Goal: Find specific page/section: Find specific page/section

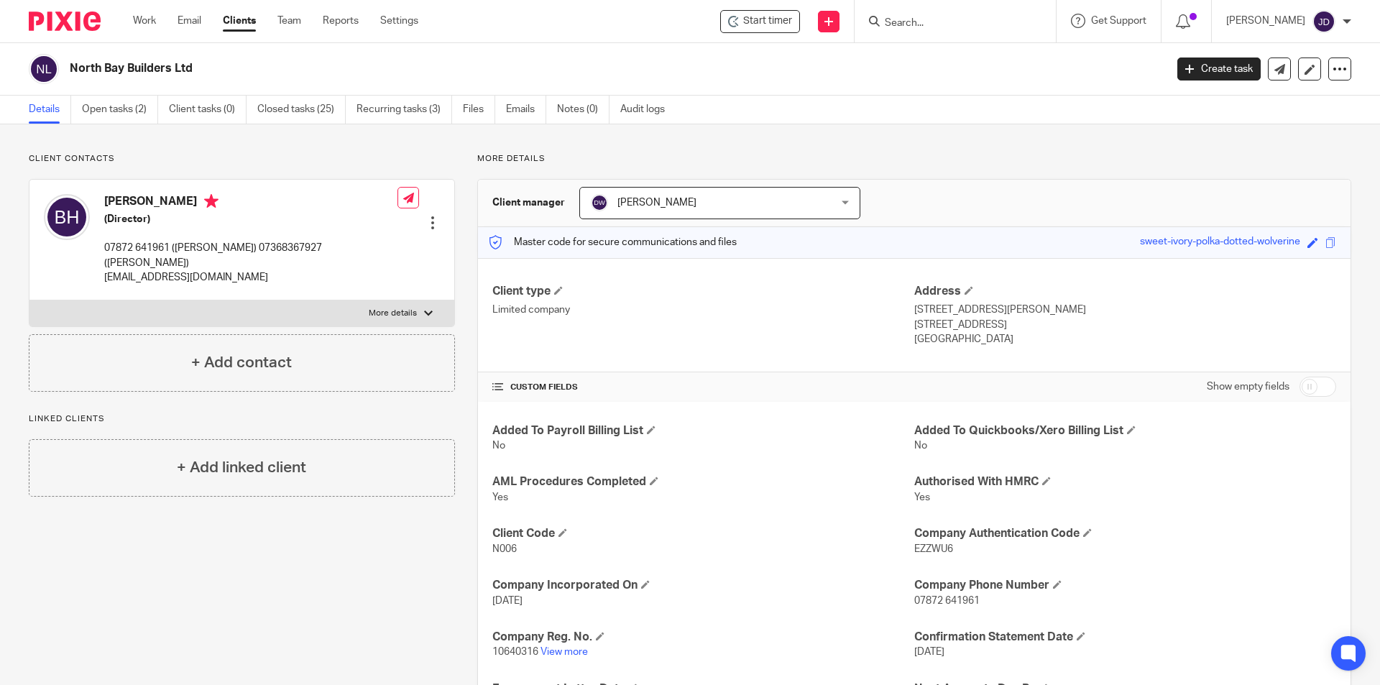
click at [937, 24] on input "Search" at bounding box center [947, 23] width 129 height 13
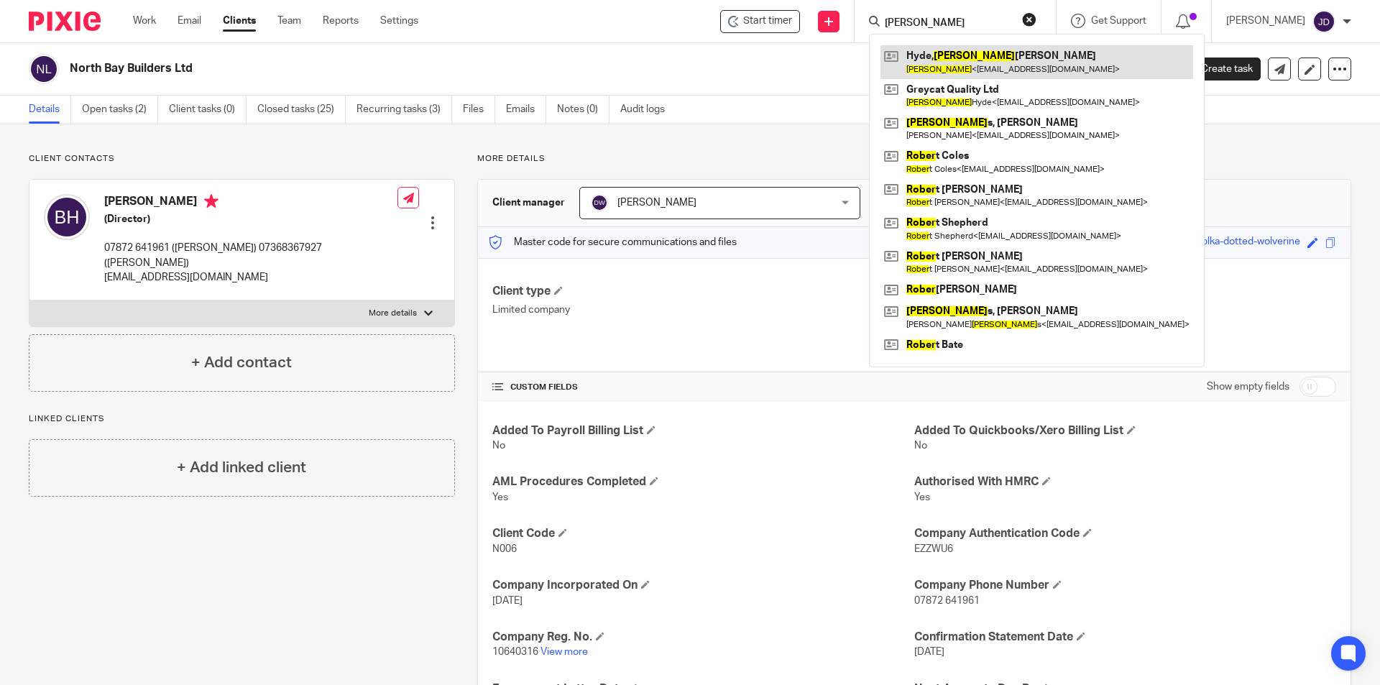
type input "[PERSON_NAME]"
click at [1005, 58] on link at bounding box center [1037, 61] width 313 height 33
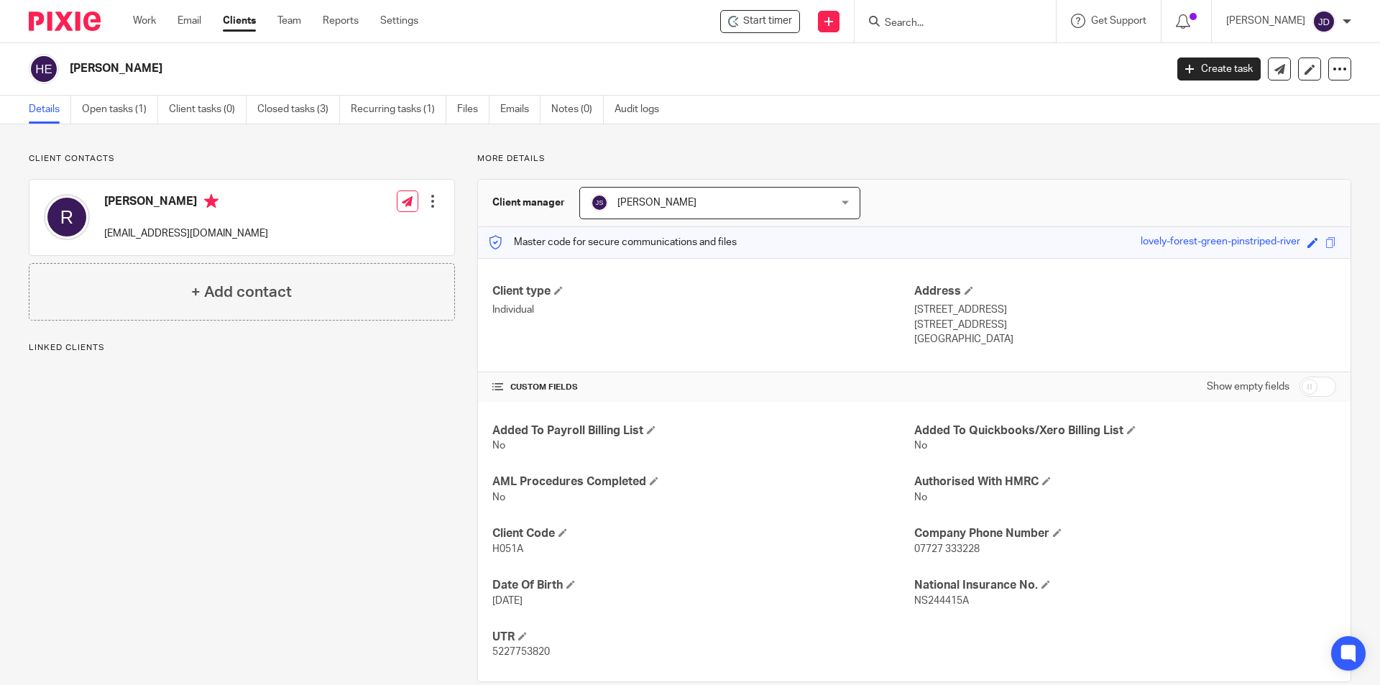
scroll to position [26, 0]
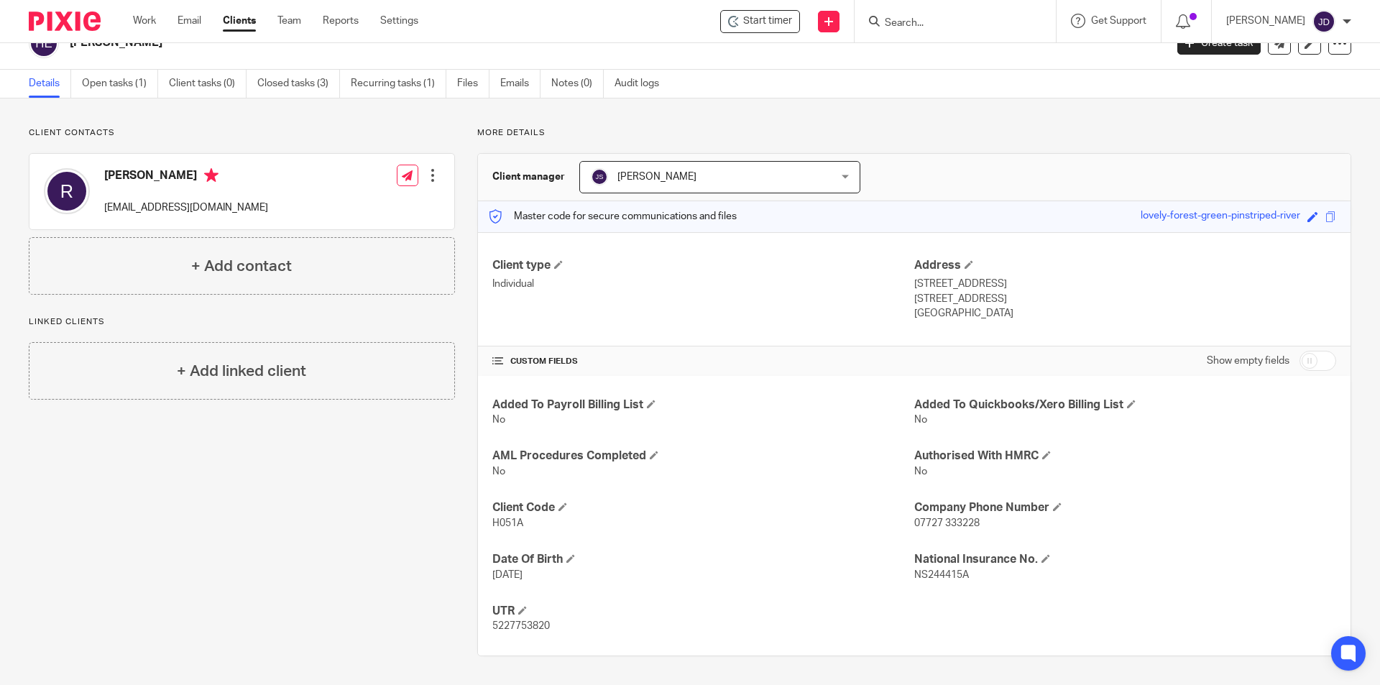
click at [985, 126] on div "Client contacts Roger greycatqa@gmail.com Edit contact Create client from conta…" at bounding box center [690, 391] width 1380 height 587
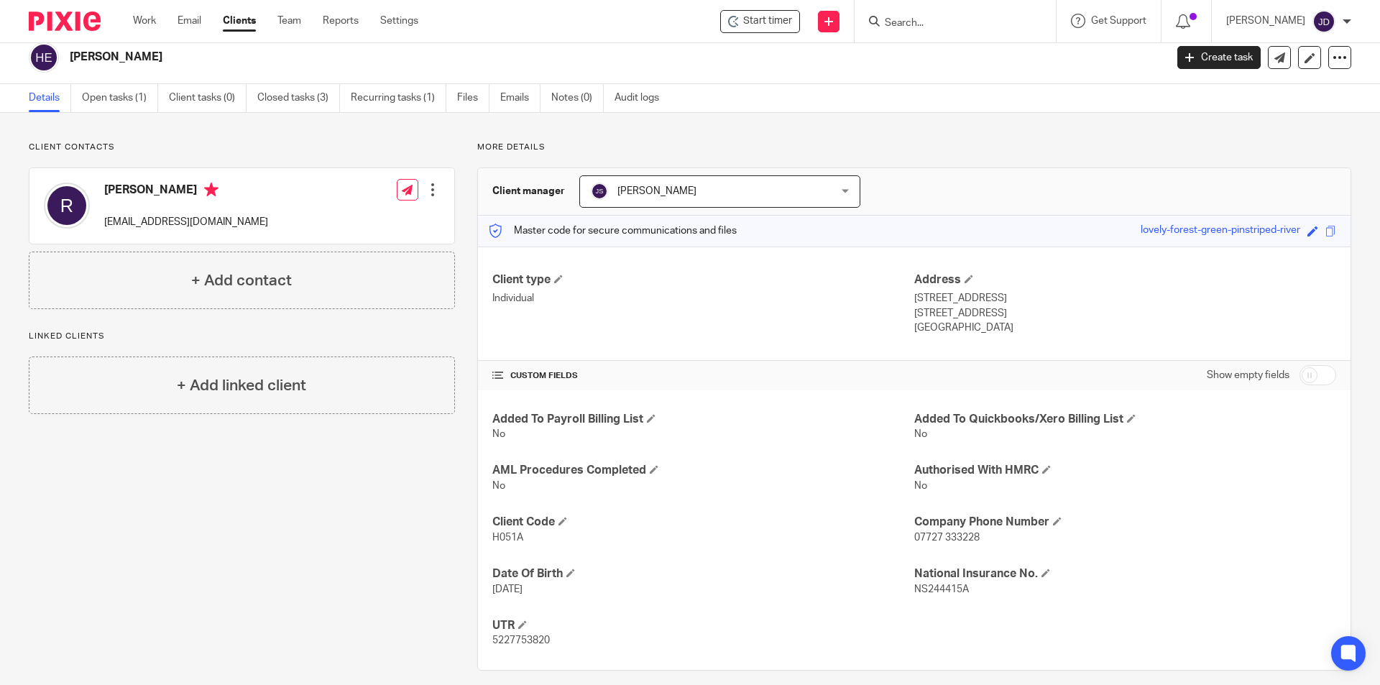
scroll to position [0, 0]
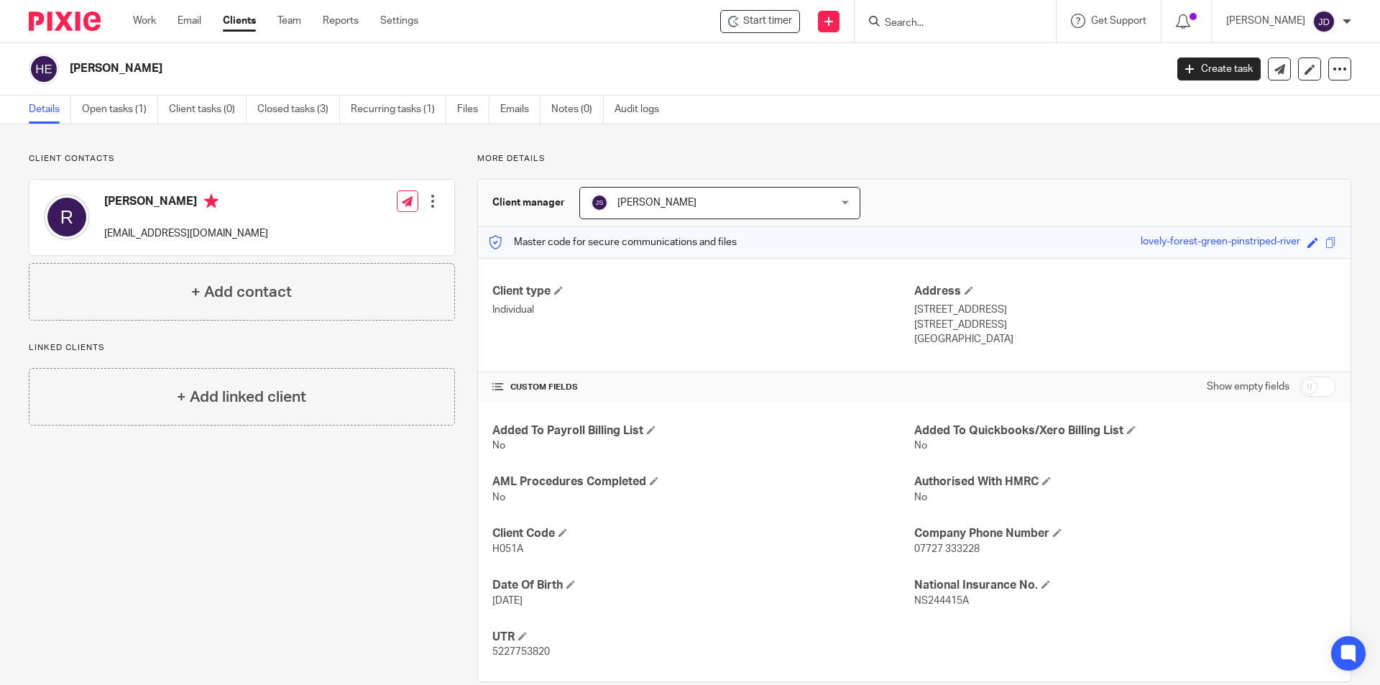
click at [991, 147] on div "Client contacts Roger greycatqa@gmail.com Edit contact Create client from conta…" at bounding box center [690, 417] width 1380 height 587
